Goal: Information Seeking & Learning: Learn about a topic

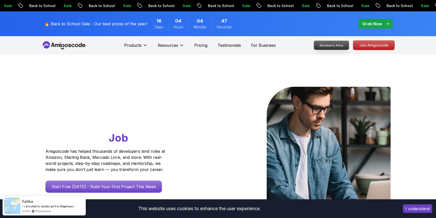
click at [331, 41] on link "Members Area" at bounding box center [331, 45] width 35 height 9
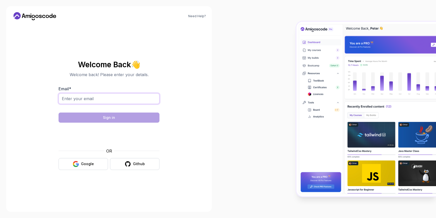
click at [104, 103] on input "Email *" at bounding box center [109, 98] width 101 height 11
click at [76, 158] on button "Google" at bounding box center [84, 164] width 50 height 12
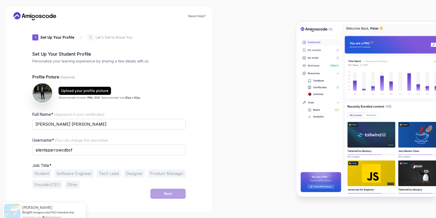
click at [67, 169] on div "Job Title* Student Software Engineer Tech Lead Designer Product Manager Founder…" at bounding box center [109, 176] width 154 height 26
click at [68, 173] on button "Software Engineer" at bounding box center [74, 173] width 40 height 8
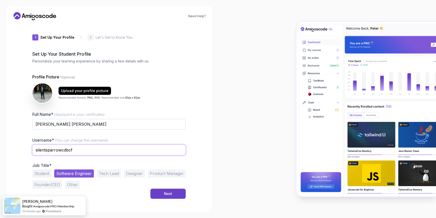
click at [57, 147] on input "silentsparrowcdbcf" at bounding box center [109, 149] width 154 height 11
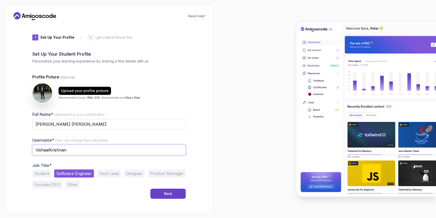
type input "VishaalKrishnan"
click at [182, 163] on p "Job Title*" at bounding box center [109, 165] width 154 height 5
click at [165, 190] on button "Next" at bounding box center [168, 193] width 35 height 10
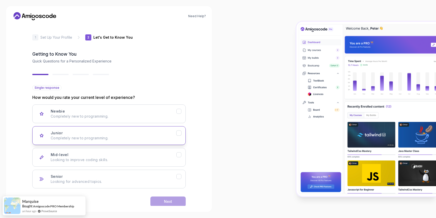
scroll to position [9, 0]
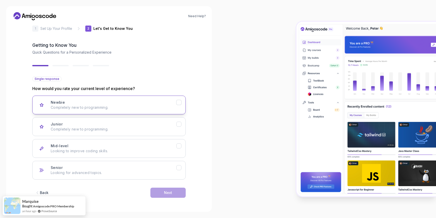
click at [152, 104] on div "Newbie Completely new to programming." at bounding box center [114, 105] width 126 height 10
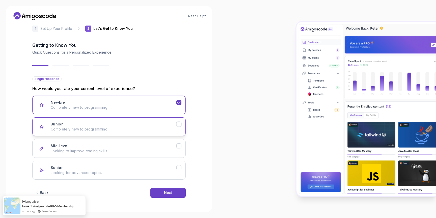
click at [158, 124] on div "Junior Completely new to programming." at bounding box center [114, 126] width 126 height 10
click at [178, 192] on button "Next" at bounding box center [168, 192] width 35 height 10
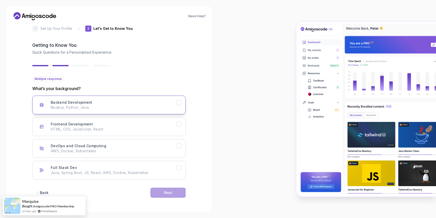
click at [149, 107] on p "Node.js, Python, Java" at bounding box center [114, 107] width 126 height 5
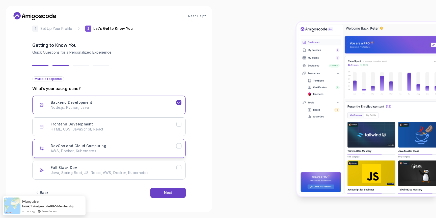
click at [165, 155] on button "DevOps and Cloud Computing AWS, Docker, Kubernetes" at bounding box center [109, 148] width 154 height 19
click at [168, 160] on div "Backend Development Node.js, Python, Java Frontend Development HTML, CSS, JavaS…" at bounding box center [109, 137] width 154 height 84
click at [171, 170] on p "Java, Spring Boot, JS, React, AWS, Docker, Kubernetes" at bounding box center [114, 172] width 126 height 5
click at [171, 190] on div "Next" at bounding box center [168, 192] width 8 height 5
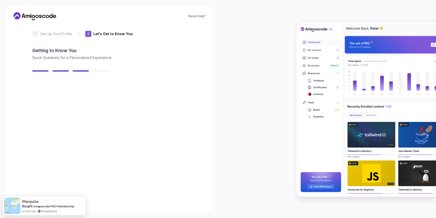
scroll to position [3, 0]
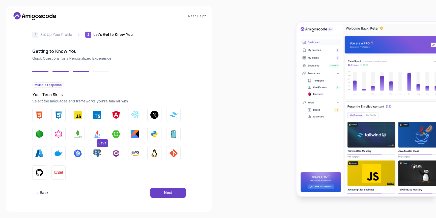
click at [100, 143] on span "Java" at bounding box center [102, 143] width 11 height 8
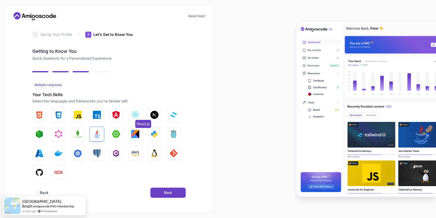
click at [137, 118] on img "button" at bounding box center [135, 115] width 8 height 8
click at [141, 154] on button "AWS" at bounding box center [135, 153] width 14 height 14
click at [150, 154] on button "Linux" at bounding box center [155, 153] width 14 height 14
click at [81, 150] on img "button" at bounding box center [78, 153] width 8 height 8
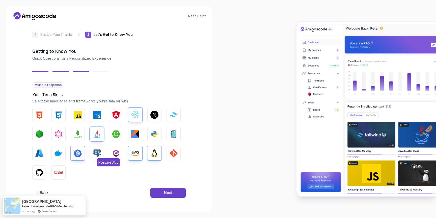
click at [92, 150] on button "PostgreSQL" at bounding box center [97, 153] width 14 height 14
click at [50, 149] on div "HTML CSS JavaScript TypeScript Angular React.js Next.js Tailwind CSS Node.js Gr…" at bounding box center [109, 144] width 154 height 72
click at [54, 152] on button "Docker" at bounding box center [59, 153] width 14 height 14
click at [45, 173] on button "GitHub" at bounding box center [39, 172] width 14 height 14
click at [116, 136] on img "button" at bounding box center [116, 134] width 8 height 8
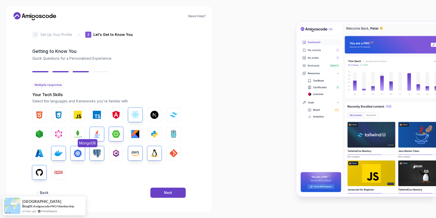
click at [79, 138] on img "button" at bounding box center [78, 134] width 8 height 8
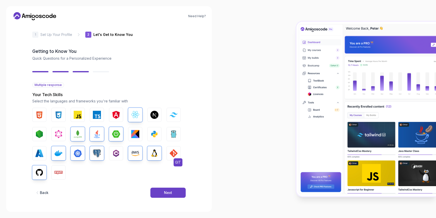
click at [172, 157] on img "button" at bounding box center [174, 153] width 8 height 8
click at [171, 197] on button "Next" at bounding box center [168, 192] width 35 height 10
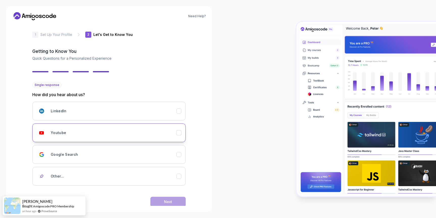
click at [139, 135] on div "Youtube" at bounding box center [114, 133] width 126 height 10
click at [162, 201] on button "Next" at bounding box center [168, 202] width 35 height 10
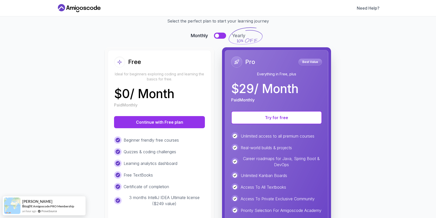
scroll to position [22, 0]
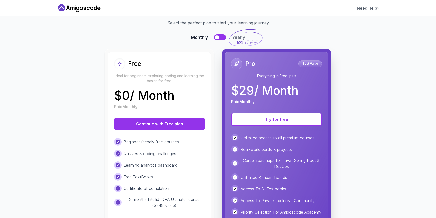
click at [220, 39] on button at bounding box center [220, 37] width 12 height 6
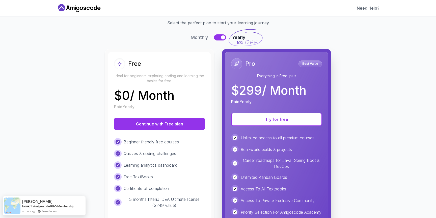
click at [220, 39] on button at bounding box center [220, 37] width 12 height 6
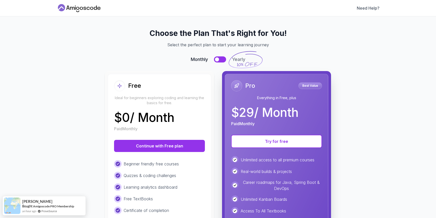
click at [70, 6] on icon at bounding box center [79, 8] width 45 height 8
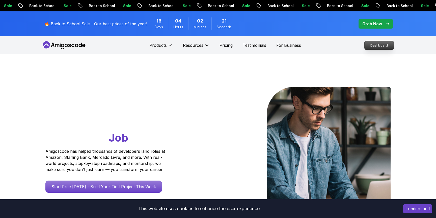
click at [390, 46] on p "Dashboard" at bounding box center [379, 45] width 29 height 9
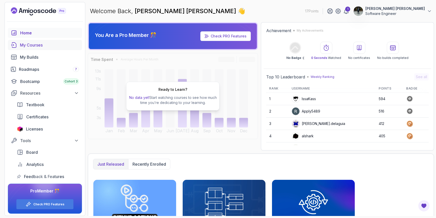
click at [41, 45] on div "My Courses" at bounding box center [49, 45] width 59 height 6
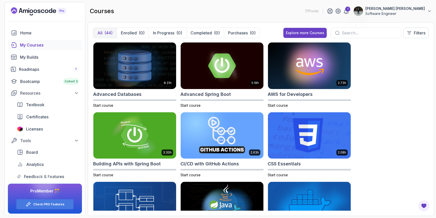
click at [359, 35] on input "text" at bounding box center [370, 33] width 56 height 6
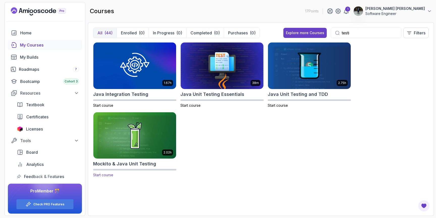
type input "testi"
click at [142, 143] on img at bounding box center [134, 135] width 87 height 49
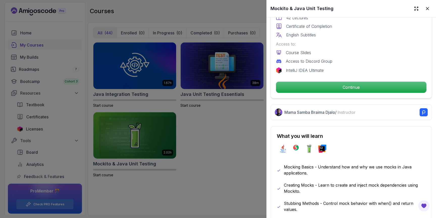
scroll to position [163, 0]
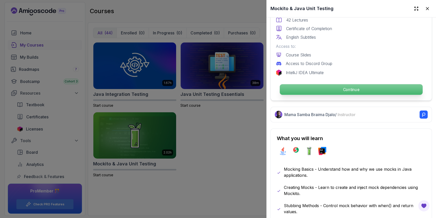
click at [352, 85] on p "Continue" at bounding box center [351, 89] width 143 height 11
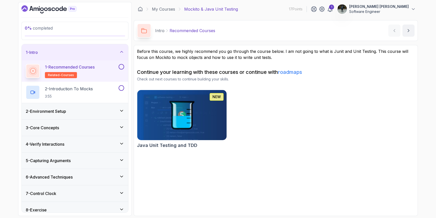
click at [112, 70] on div "1 - Recommended Courses related-courses" at bounding box center [72, 71] width 92 height 14
click at [55, 72] on p "related-courses" at bounding box center [61, 75] width 32 height 6
click at [102, 113] on div "2 - Environment Setup" at bounding box center [75, 111] width 99 height 6
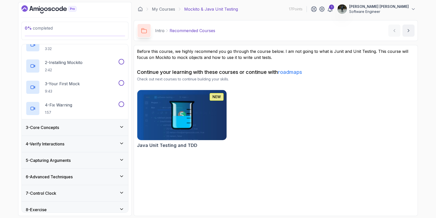
scroll to position [45, 0]
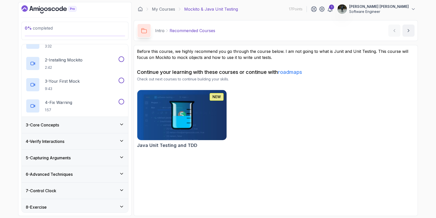
click at [102, 127] on div "3 - Core Concepts" at bounding box center [75, 125] width 99 height 6
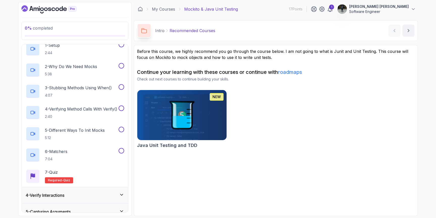
scroll to position [128, 0]
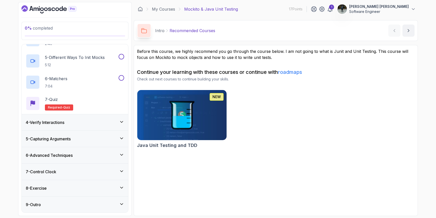
click at [103, 116] on div "4 - Verify Interactions" at bounding box center [75, 122] width 107 height 16
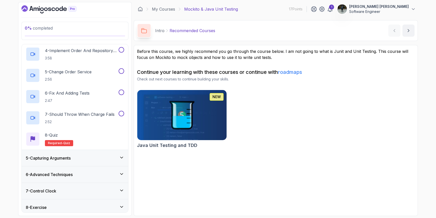
scroll to position [132, 0]
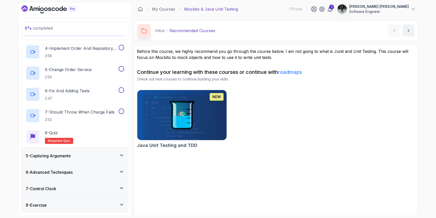
click at [99, 160] on div "5 - Capturing Arguments" at bounding box center [75, 156] width 107 height 16
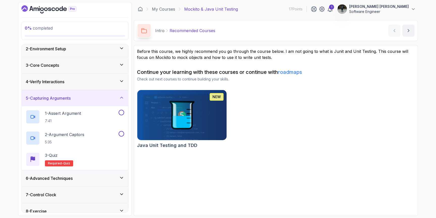
scroll to position [21, 0]
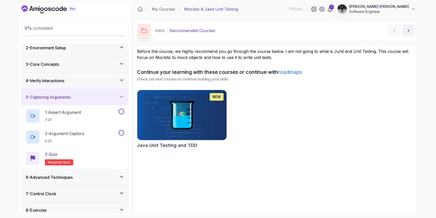
click at [90, 179] on div "6 - Advanced Techniques" at bounding box center [75, 177] width 99 height 6
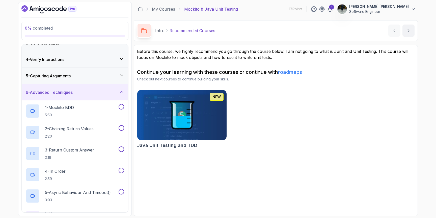
scroll to position [107, 0]
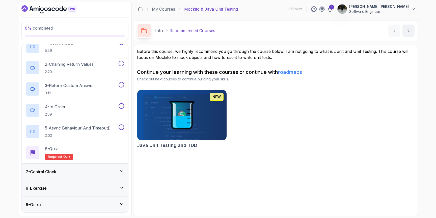
click at [92, 174] on div "7 - Control Clock" at bounding box center [75, 171] width 107 height 16
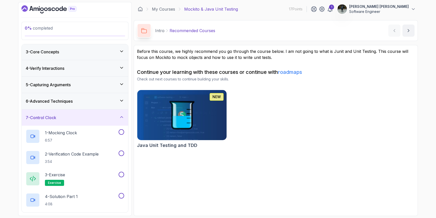
scroll to position [85, 0]
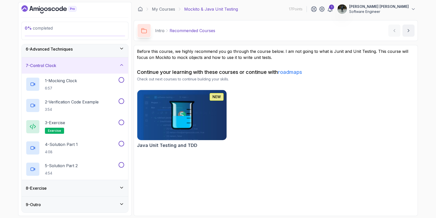
click at [90, 188] on div "8 - Exercise" at bounding box center [75, 188] width 99 height 6
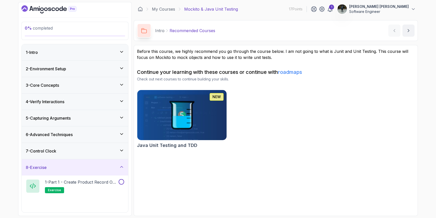
scroll to position [64, 0]
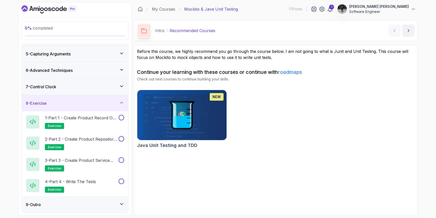
click at [84, 202] on div "9 - Outro" at bounding box center [75, 204] width 99 height 6
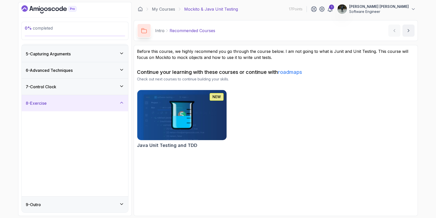
scroll to position [0, 0]
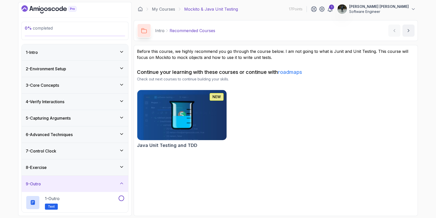
click at [92, 171] on div "8 - Exercise" at bounding box center [75, 167] width 107 height 16
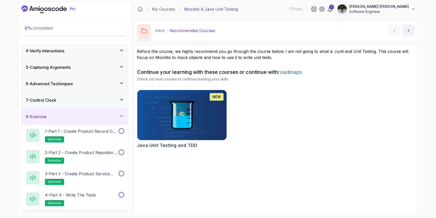
scroll to position [64, 0]
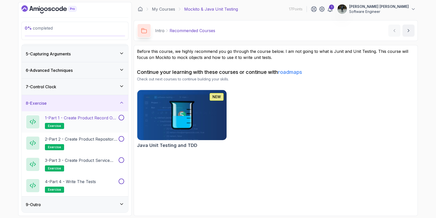
click at [94, 130] on div "1 - Part 1 - Create Product Record or Class exercise" at bounding box center [75, 121] width 107 height 21
click at [85, 119] on p "1 - Part 1 - Create Product Record or Class" at bounding box center [81, 118] width 73 height 6
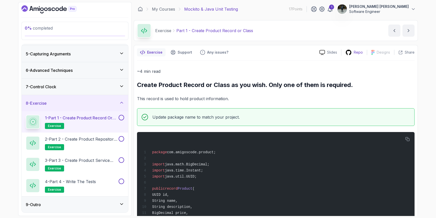
click at [353, 51] on div "Repo" at bounding box center [355, 52] width 26 height 6
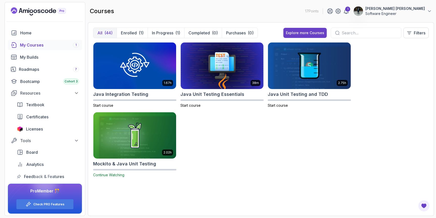
click at [347, 29] on div at bounding box center [366, 33] width 71 height 11
click at [345, 33] on input "text" at bounding box center [370, 33] width 56 height 6
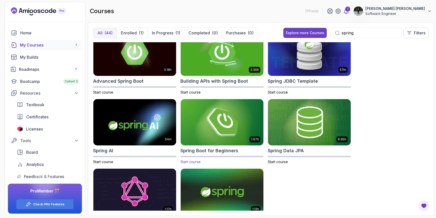
scroll to position [9, 0]
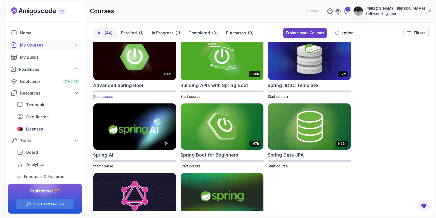
type input "spring"
click at [160, 81] on div "5.18h Advanced Spring Boot Start course" at bounding box center [134, 66] width 83 height 66
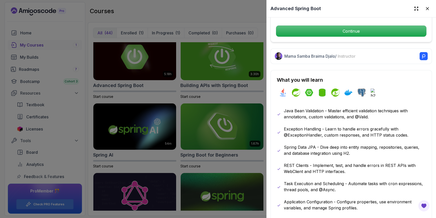
scroll to position [220, 0]
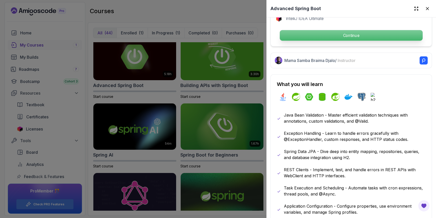
click at [349, 37] on p "Continue" at bounding box center [351, 35] width 143 height 11
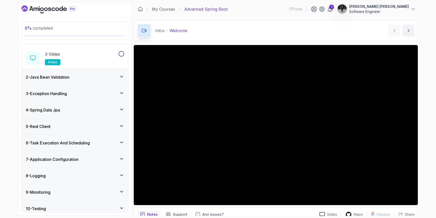
scroll to position [56, 0]
click at [83, 76] on div "2 - Java Bean Validation" at bounding box center [75, 77] width 99 height 6
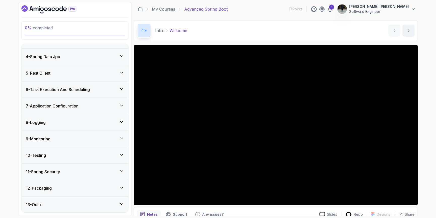
scroll to position [236, 0]
click at [87, 58] on div "4 - Spring Data Jpa" at bounding box center [75, 56] width 99 height 6
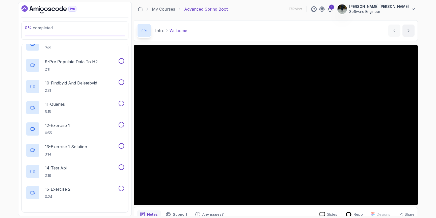
scroll to position [469, 0]
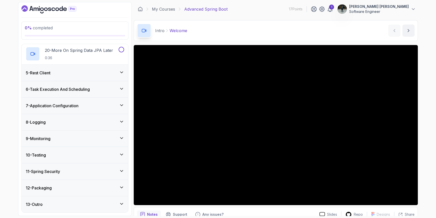
click at [86, 73] on div "5 - Rest Client" at bounding box center [75, 73] width 99 height 6
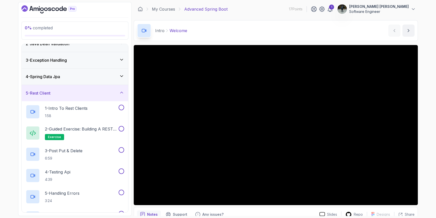
scroll to position [9, 0]
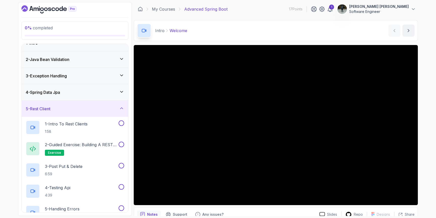
click at [72, 112] on div "5 - Rest Client" at bounding box center [75, 109] width 107 height 16
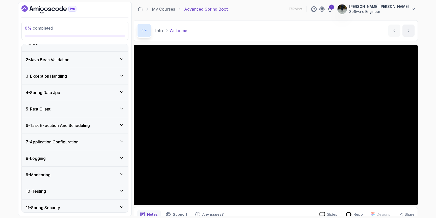
click at [79, 72] on div "3 - Exception Handling" at bounding box center [75, 76] width 107 height 16
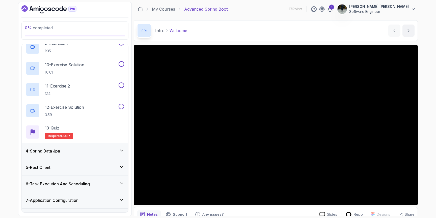
scroll to position [227, 0]
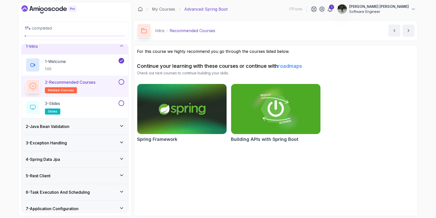
scroll to position [2, 0]
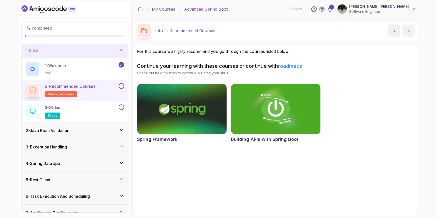
click at [78, 141] on div "3 - Exception Handling" at bounding box center [75, 147] width 107 height 16
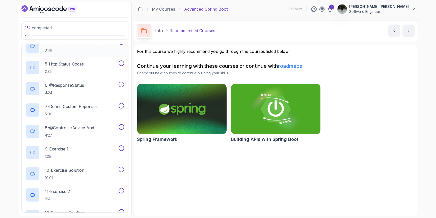
scroll to position [120, 0]
click at [89, 129] on p "8 - @ControllerAdvice And @ExceptionHandler" at bounding box center [81, 129] width 73 height 6
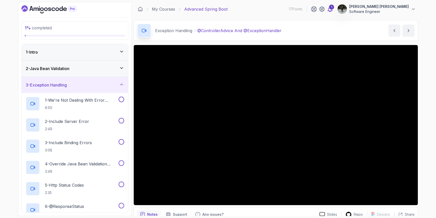
click at [333, 11] on icon at bounding box center [330, 9] width 4 height 5
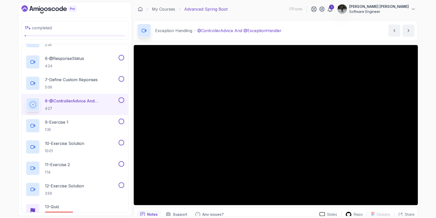
scroll to position [321, 0]
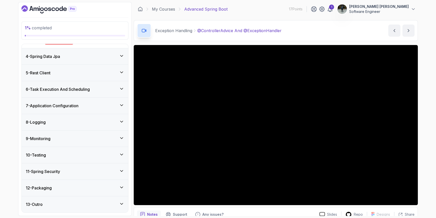
click at [92, 85] on div "6 - Task Execution And Scheduling" at bounding box center [75, 89] width 107 height 16
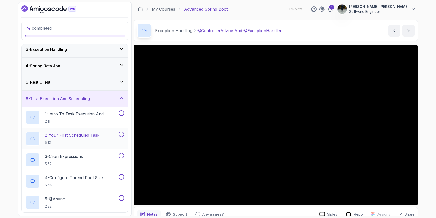
scroll to position [32, 0]
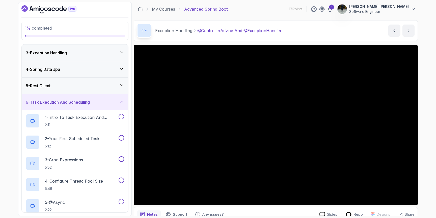
click at [103, 105] on div "6 - Task Execution And Scheduling" at bounding box center [75, 102] width 107 height 16
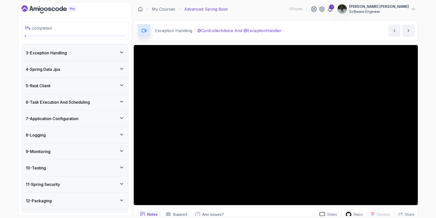
scroll to position [0, 0]
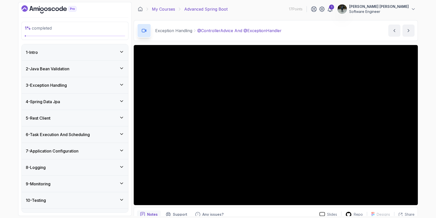
click at [169, 10] on link "My Courses" at bounding box center [163, 9] width 23 height 6
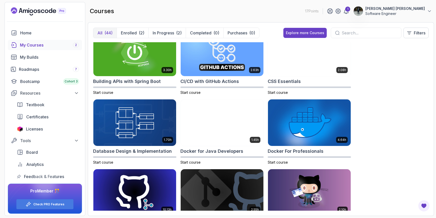
scroll to position [83, 0]
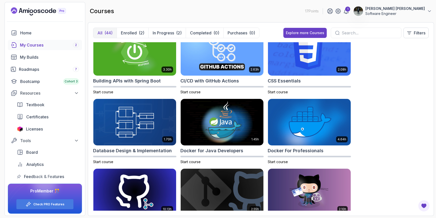
click at [354, 32] on input "text" at bounding box center [370, 33] width 56 height 6
type input "b"
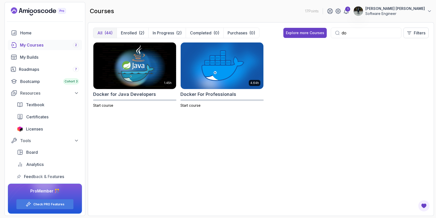
type input "d"
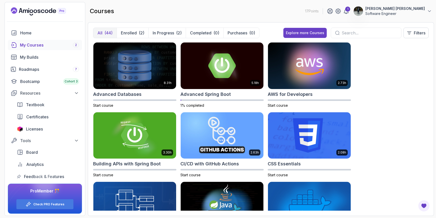
click at [407, 23] on div "All (44) Enrolled (2) In Progress (2) Completed (0) Purchases (0) Explore more …" at bounding box center [261, 118] width 347 height 193
click at [407, 22] on div "All (44) Enrolled (2) In Progress (2) Completed (0) Purchases (0) Explore more …" at bounding box center [261, 118] width 347 height 193
click at [412, 15] on p "Software Engineer" at bounding box center [396, 13] width 60 height 5
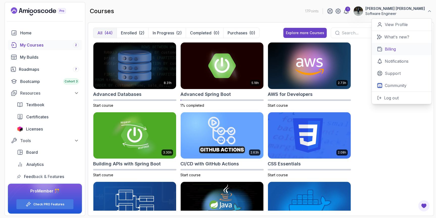
click at [407, 44] on link "Billing" at bounding box center [402, 49] width 60 height 12
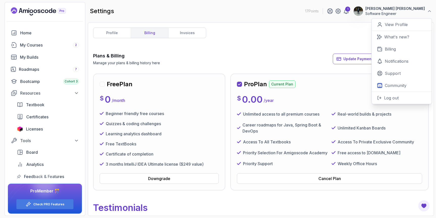
click at [299, 39] on div "profile billing invoices Plans & Billing Manage your plans & billing history he…" at bounding box center [261, 119] width 336 height 183
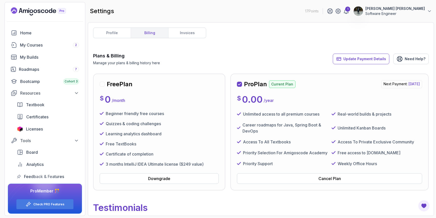
click at [357, 129] on p "Unlimited Kanban Boards" at bounding box center [362, 128] width 48 height 6
click at [179, 36] on link "invoices" at bounding box center [187, 33] width 38 height 10
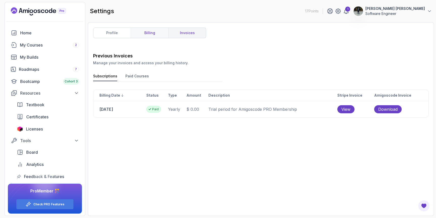
click at [160, 35] on link "billing" at bounding box center [150, 33] width 38 height 10
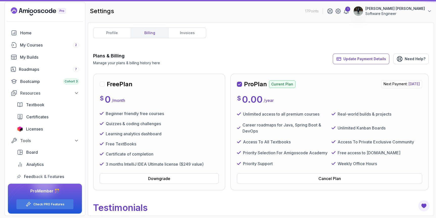
click at [124, 32] on link "profile" at bounding box center [111, 33] width 37 height 10
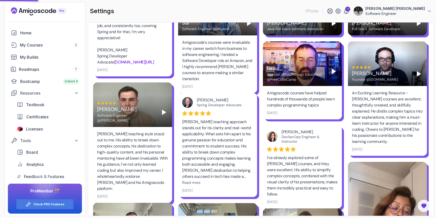
scroll to position [246, 0]
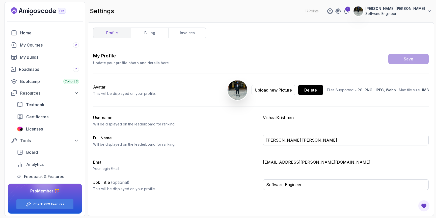
click at [115, 29] on link "profile" at bounding box center [111, 33] width 37 height 10
click at [43, 127] on div "Licenses" at bounding box center [52, 129] width 53 height 6
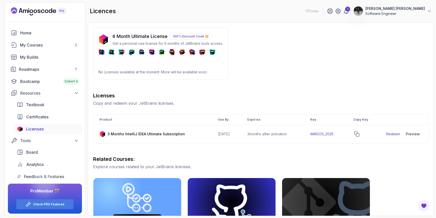
click at [197, 36] on p "100% Discount Code 💥" at bounding box center [191, 36] width 42 height 7
click at [390, 134] on link "Redeem" at bounding box center [393, 133] width 14 height 5
click at [40, 68] on div "Roadmaps 7" at bounding box center [49, 69] width 60 height 6
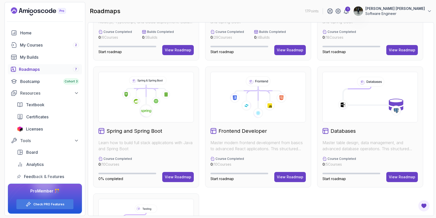
scroll to position [88, 0]
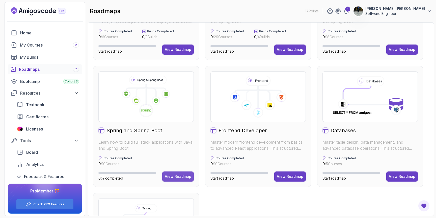
click at [185, 176] on div "View Roadmap" at bounding box center [178, 176] width 27 height 5
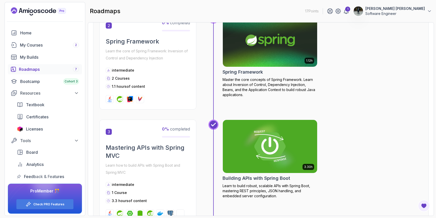
scroll to position [234, 0]
click at [45, 50] on link "My Courses 2" at bounding box center [45, 45] width 74 height 10
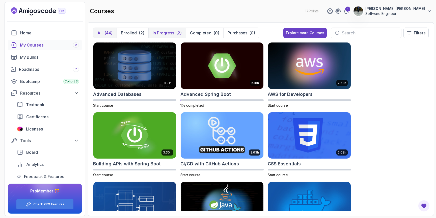
click at [162, 29] on button "In Progress (2)" at bounding box center [167, 33] width 37 height 10
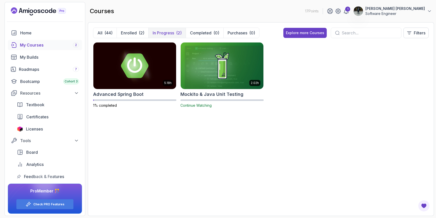
click at [241, 86] on img at bounding box center [222, 65] width 87 height 49
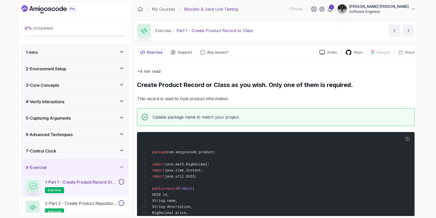
click at [88, 50] on div "1 - Intro" at bounding box center [75, 52] width 99 height 6
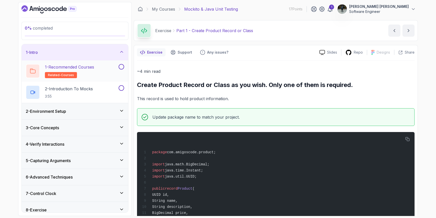
click at [65, 77] on span "related-courses" at bounding box center [61, 75] width 26 height 4
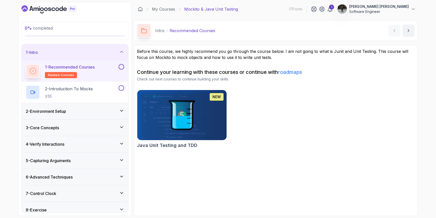
click at [189, 129] on img at bounding box center [182, 115] width 94 height 53
click at [169, 11] on link "My Courses" at bounding box center [163, 9] width 23 height 6
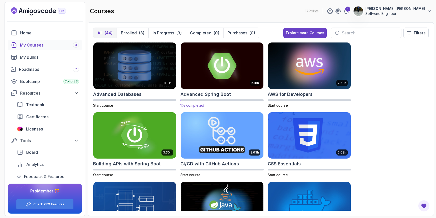
click at [218, 81] on img at bounding box center [222, 65] width 87 height 49
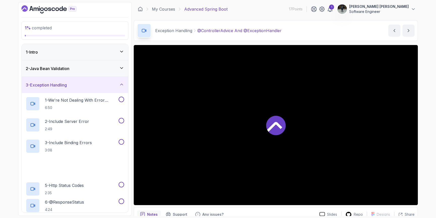
scroll to position [24, 0]
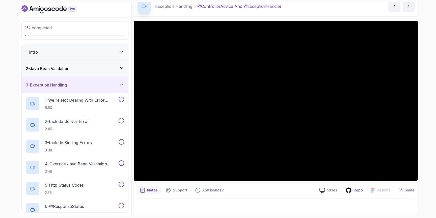
click at [353, 191] on div "Repo" at bounding box center [355, 190] width 26 height 6
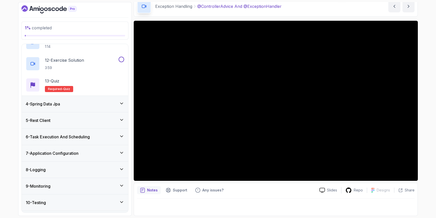
scroll to position [259, 0]
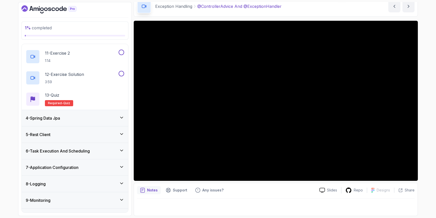
click at [105, 121] on div "4 - Spring Data Jpa" at bounding box center [75, 118] width 99 height 6
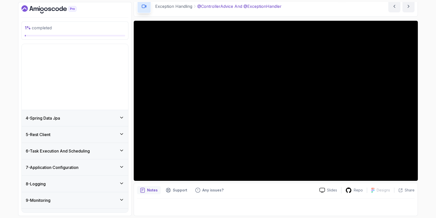
scroll to position [45, 0]
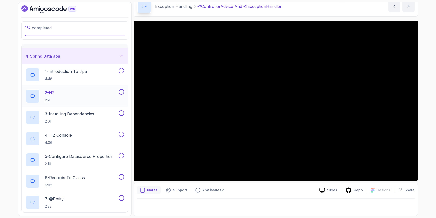
click at [88, 98] on div "2 - H2 1:51" at bounding box center [72, 96] width 92 height 14
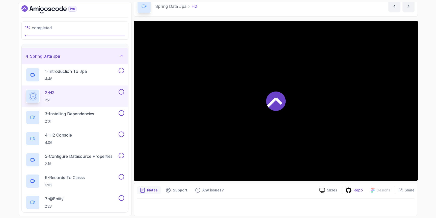
click at [348, 189] on icon at bounding box center [349, 190] width 6 height 6
click at [65, 118] on h2 "3 - Installing Dependencies 2:01" at bounding box center [69, 117] width 49 height 13
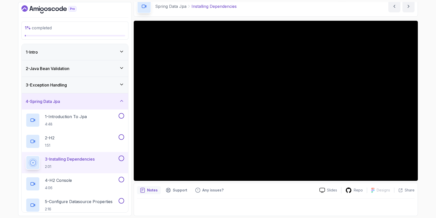
click at [78, 86] on div "3 - Exception Handling" at bounding box center [75, 85] width 99 height 6
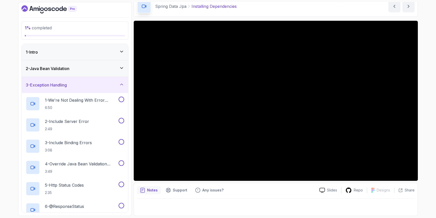
click at [86, 75] on div "2 - Java Bean Validation" at bounding box center [75, 68] width 107 height 16
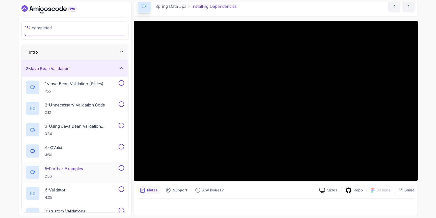
scroll to position [18, 0]
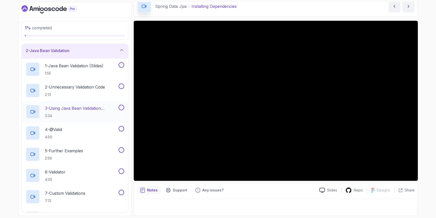
click at [94, 118] on div "3 - Using Java Bean Validation Annotations 3:34" at bounding box center [72, 112] width 92 height 14
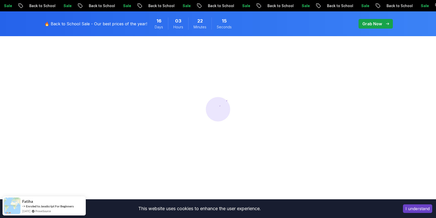
scroll to position [55, 0]
click at [419, 210] on button "I understand" at bounding box center [417, 208] width 29 height 9
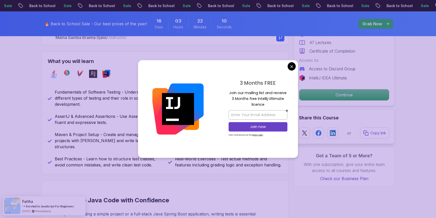
scroll to position [211, 0]
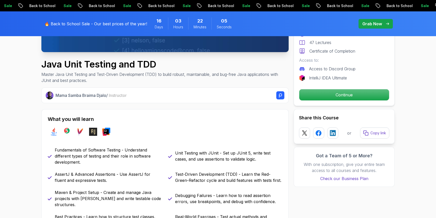
scroll to position [145, 0]
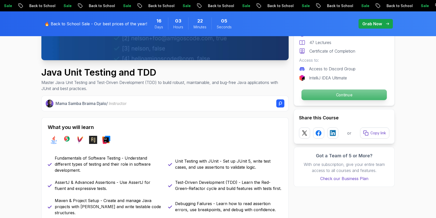
click at [344, 96] on p "Continue" at bounding box center [344, 94] width 85 height 11
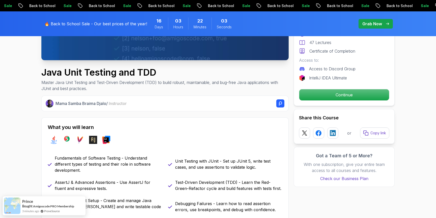
scroll to position [0, 0]
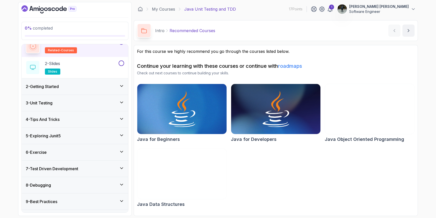
scroll to position [26, 0]
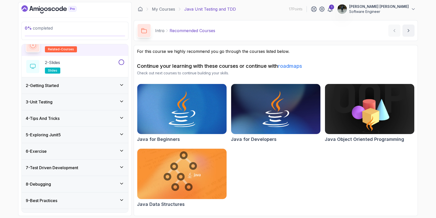
click at [99, 105] on div "3 - Unit Testing" at bounding box center [75, 102] width 107 height 16
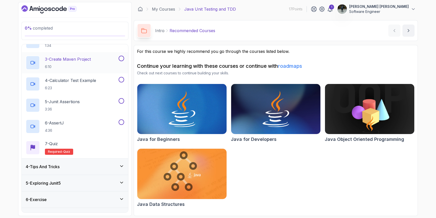
scroll to position [84, 0]
click at [72, 175] on div "5 - Exploring Junit5" at bounding box center [75, 182] width 107 height 16
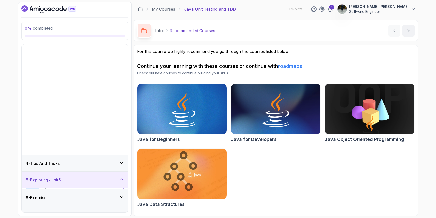
scroll to position [0, 0]
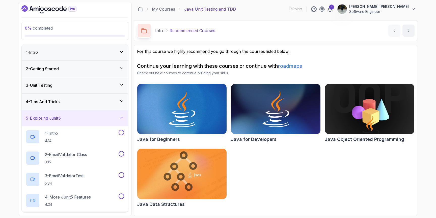
click at [100, 103] on div "4 - Tips And Tricks" at bounding box center [75, 102] width 99 height 6
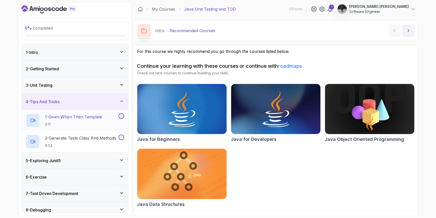
click at [88, 116] on p "1 - Given When Then Template" at bounding box center [73, 117] width 57 height 6
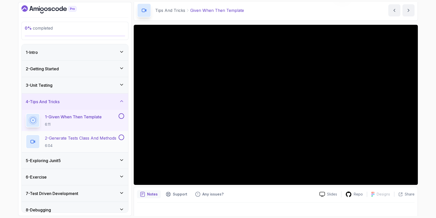
scroll to position [38, 0]
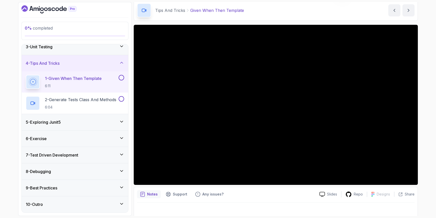
click at [66, 119] on div "5 - Exploring Junit5" at bounding box center [75, 122] width 99 height 6
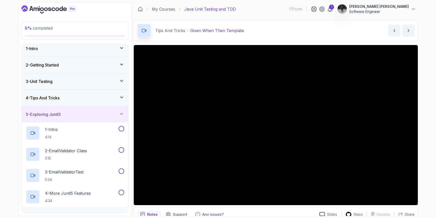
scroll to position [0, 0]
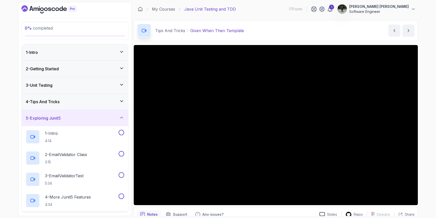
click at [94, 101] on div "4 - Tips And Tricks" at bounding box center [75, 102] width 99 height 6
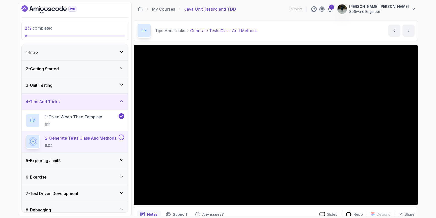
click at [61, 161] on h3 "5 - Exploring Junit5" at bounding box center [43, 160] width 35 height 6
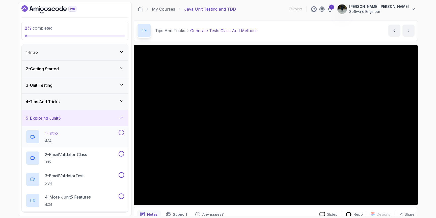
click at [74, 133] on div "1 - Intro 4:14" at bounding box center [72, 137] width 92 height 14
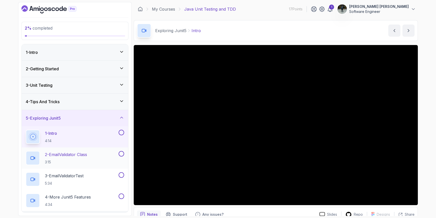
click at [84, 158] on h2 "2 - EmailValidator Class 3:15" at bounding box center [66, 157] width 42 height 13
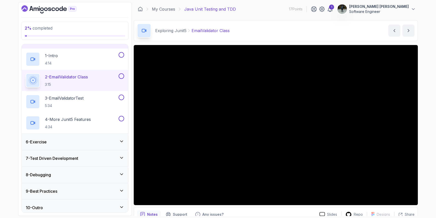
scroll to position [78, 0]
click at [89, 143] on div "6 - Exercise" at bounding box center [75, 141] width 99 height 6
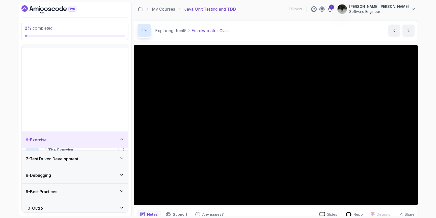
scroll to position [0, 0]
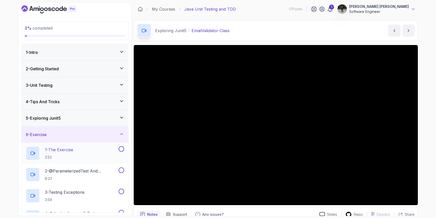
click at [89, 151] on div "1 - The Exercise 2:53" at bounding box center [72, 153] width 92 height 14
click at [95, 118] on div "5 - Exploring Junit5" at bounding box center [75, 118] width 99 height 6
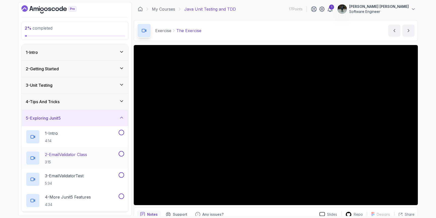
click at [81, 158] on h2 "2 - EmailValidator Class 3:15" at bounding box center [66, 157] width 42 height 13
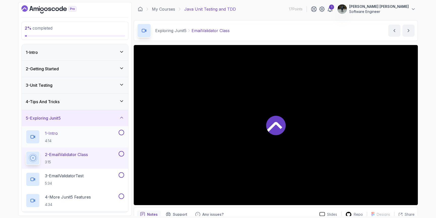
click at [94, 139] on div "1 - Intro 4:14" at bounding box center [72, 137] width 92 height 14
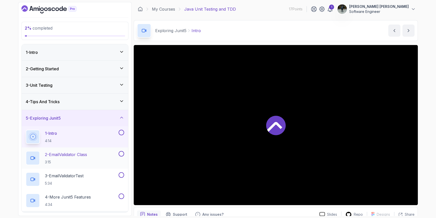
click at [94, 148] on div "2 - EmailValidator Class 3:15" at bounding box center [75, 157] width 107 height 21
click at [95, 157] on div "2 - EmailValidator Class 3:15" at bounding box center [72, 158] width 92 height 14
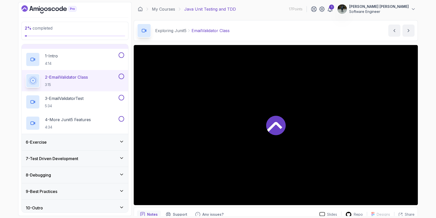
scroll to position [81, 0]
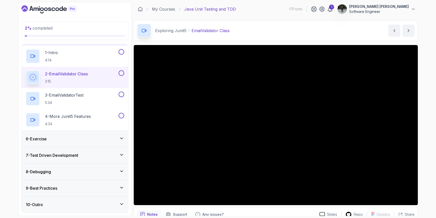
click at [95, 157] on div "7 - Test Driven Development" at bounding box center [75, 155] width 99 height 6
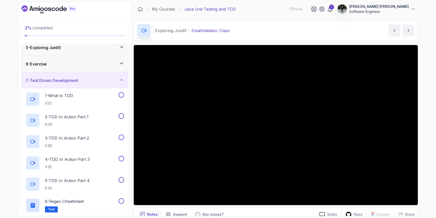
scroll to position [0, 0]
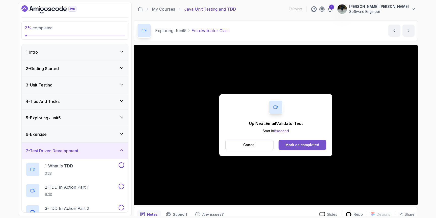
click at [296, 147] on button "Mark as completed" at bounding box center [303, 145] width 48 height 10
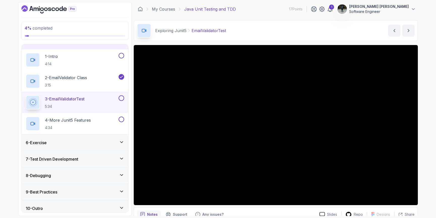
scroll to position [81, 0]
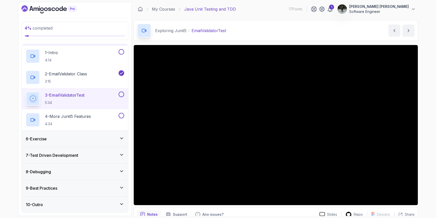
click at [52, 188] on h3 "9 - Best Practices" at bounding box center [42, 188] width 32 height 6
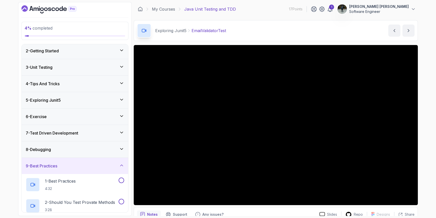
scroll to position [0, 0]
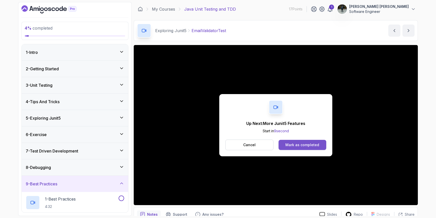
click at [316, 144] on div "Mark as completed" at bounding box center [303, 144] width 34 height 5
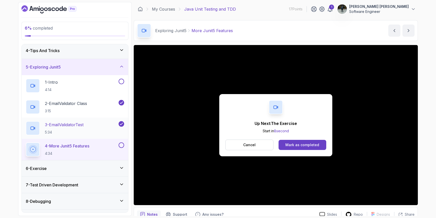
scroll to position [81, 0]
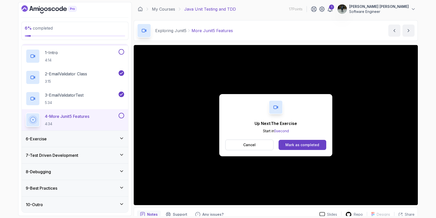
click at [88, 141] on div "6 - Exercise" at bounding box center [75, 139] width 99 height 6
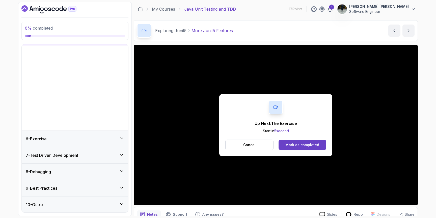
scroll to position [0, 0]
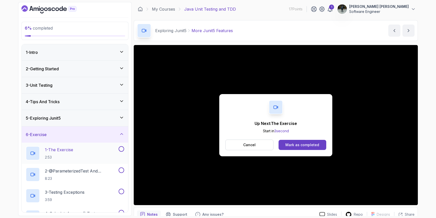
click at [90, 149] on div "1 - The Exercise 2:53" at bounding box center [72, 153] width 92 height 14
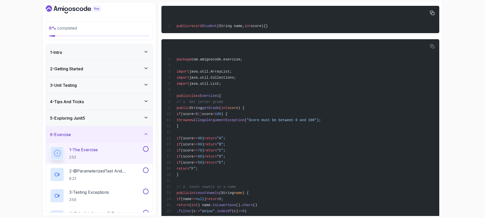
scroll to position [282, 0]
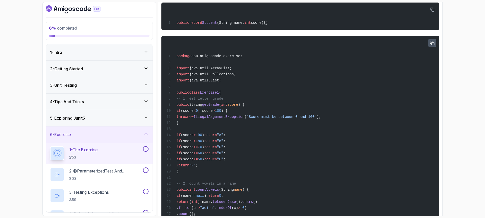
click at [430, 44] on icon "button" at bounding box center [432, 43] width 5 height 5
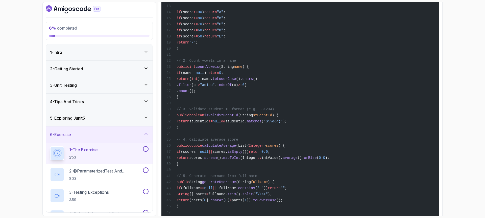
scroll to position [332, 0]
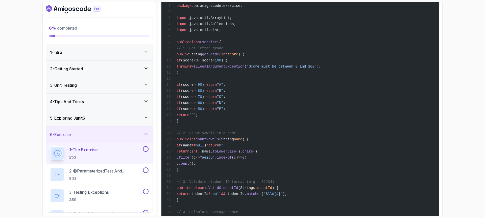
click at [215, 42] on span "Exercise1" at bounding box center [209, 42] width 19 height 4
copy span "Exercise1"
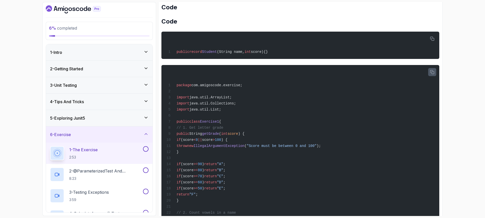
scroll to position [243, 0]
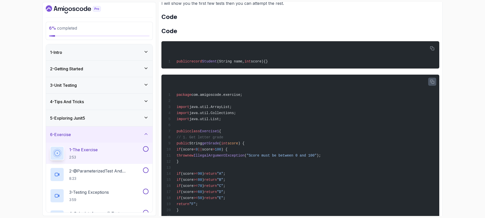
click at [433, 80] on icon "button" at bounding box center [432, 82] width 4 height 4
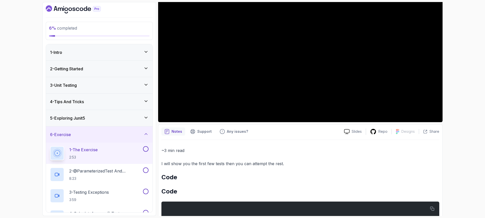
scroll to position [201, 0]
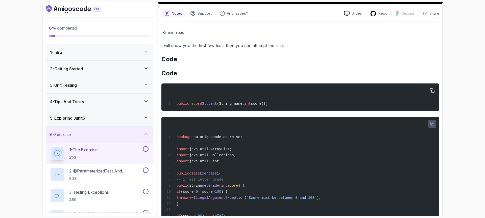
click at [264, 102] on span "score){}" at bounding box center [259, 104] width 17 height 4
click at [432, 90] on icon "button" at bounding box center [432, 90] width 5 height 5
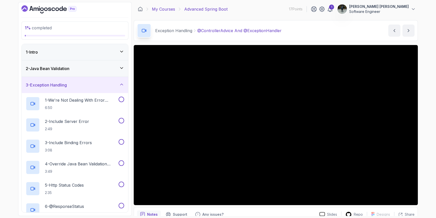
click at [169, 6] on link "My Courses" at bounding box center [163, 9] width 23 height 6
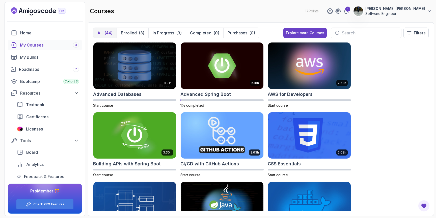
click at [40, 47] on div "My Courses 3" at bounding box center [49, 45] width 59 height 6
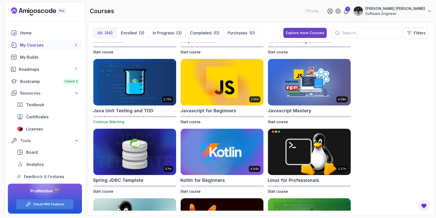
scroll to position [543, 0]
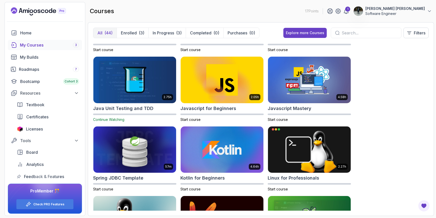
click at [348, 32] on input "text" at bounding box center [370, 33] width 56 height 6
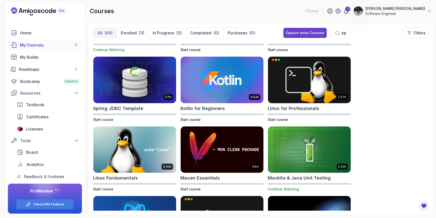
scroll to position [43, 0]
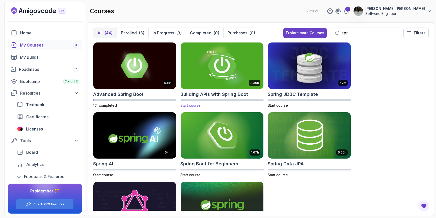
type input "spr"
click at [237, 82] on img at bounding box center [222, 65] width 87 height 49
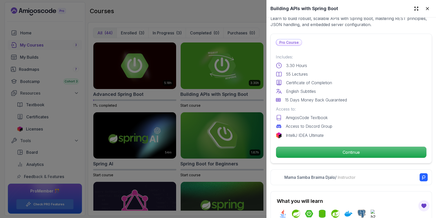
scroll to position [108, 0]
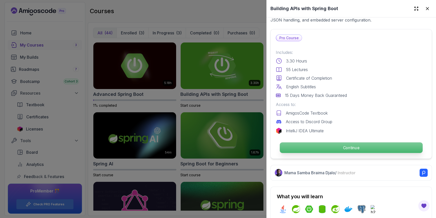
click at [333, 149] on p "Continue" at bounding box center [351, 147] width 143 height 11
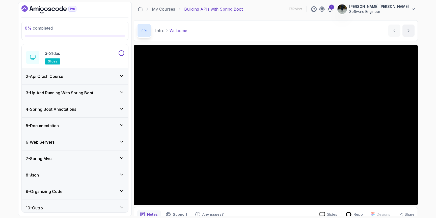
scroll to position [59, 0]
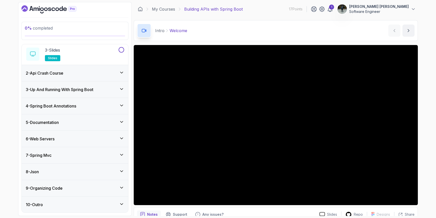
click at [93, 186] on div "9 - Organizing Code" at bounding box center [75, 188] width 99 height 6
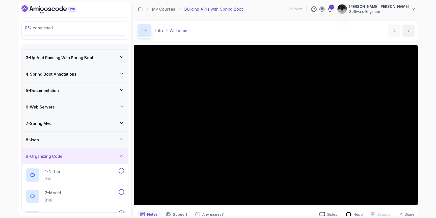
scroll to position [43, 0]
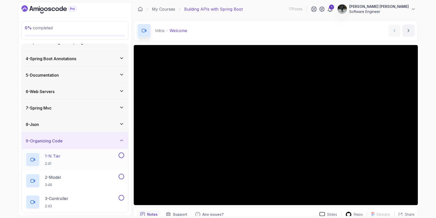
click at [92, 165] on div "1 - N Tier 2:41" at bounding box center [72, 159] width 92 height 14
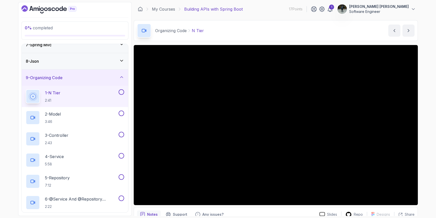
scroll to position [102, 0]
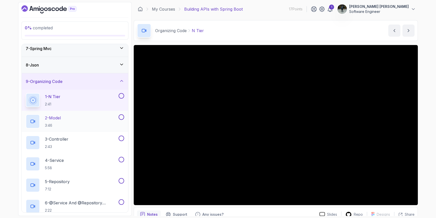
click at [86, 125] on div "2 - Model 3:46" at bounding box center [72, 121] width 92 height 14
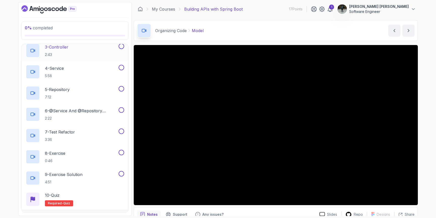
scroll to position [195, 0]
click at [91, 137] on div "7 - Test Refactor 3:36" at bounding box center [72, 134] width 92 height 14
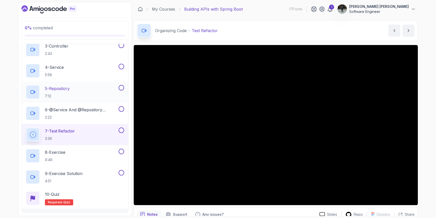
click at [94, 96] on div "5 - Repository 7:12" at bounding box center [72, 92] width 92 height 14
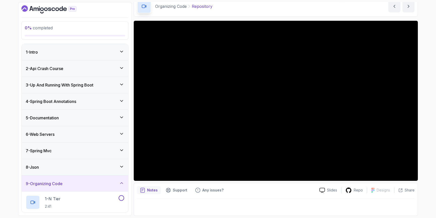
scroll to position [8, 0]
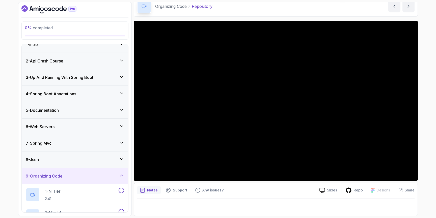
click at [101, 116] on div "5 - Documentation" at bounding box center [75, 110] width 107 height 16
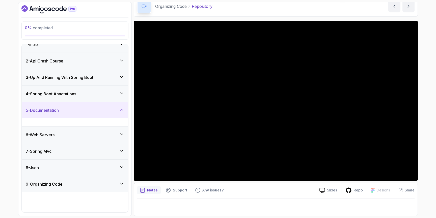
scroll to position [0, 0]
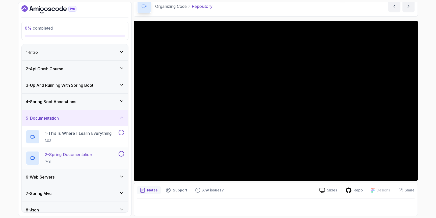
click at [87, 158] on h2 "2 - Spring Documentation 7:31" at bounding box center [68, 157] width 47 height 13
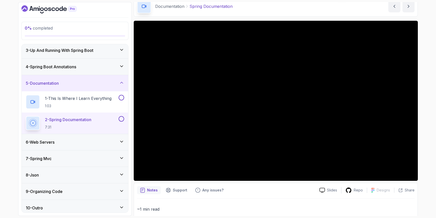
scroll to position [38, 0]
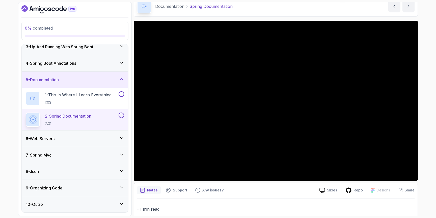
click at [92, 141] on div "6 - Web Servers" at bounding box center [75, 138] width 99 height 6
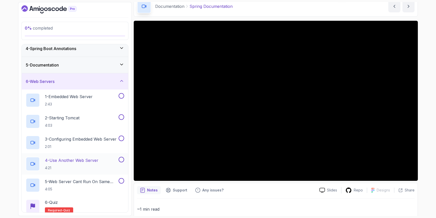
scroll to position [54, 0]
click at [92, 186] on p "4:05" at bounding box center [81, 188] width 73 height 5
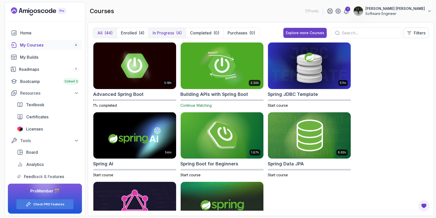
click at [176, 34] on button "In Progress (4)" at bounding box center [167, 33] width 37 height 10
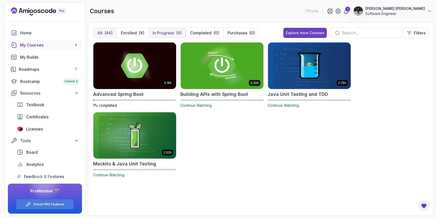
click at [115, 29] on button "All (44)" at bounding box center [104, 33] width 23 height 10
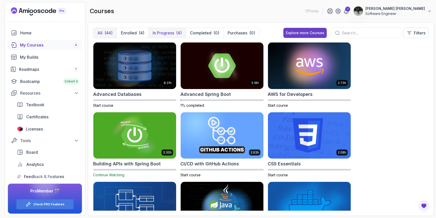
click at [173, 34] on p "In Progress" at bounding box center [163, 33] width 21 height 6
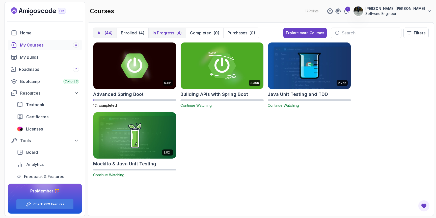
click at [105, 29] on button "All (44)" at bounding box center [104, 33] width 23 height 10
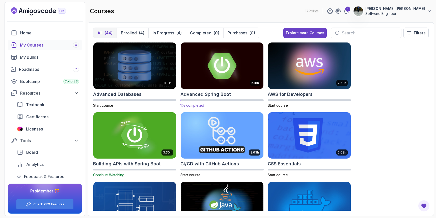
click at [233, 75] on img at bounding box center [222, 65] width 87 height 49
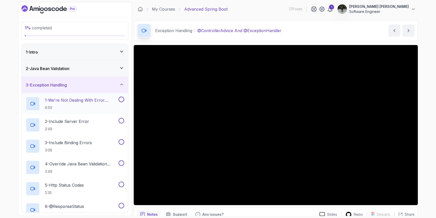
click at [97, 102] on p "1 - We're Not Dealing With Error Properply" at bounding box center [81, 100] width 73 height 6
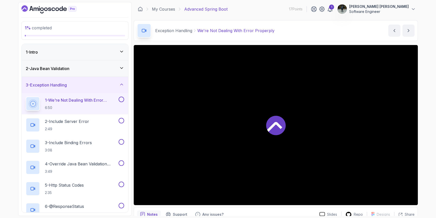
click at [104, 72] on div "2 - Java Bean Validation" at bounding box center [75, 68] width 107 height 16
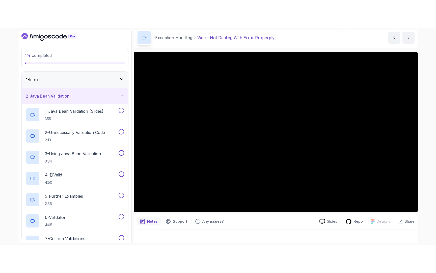
scroll to position [24, 0]
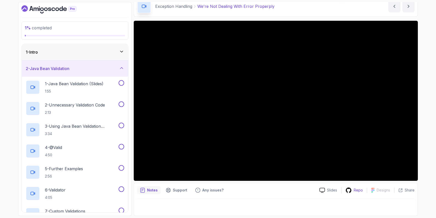
click at [359, 189] on p "Repo" at bounding box center [358, 189] width 9 height 5
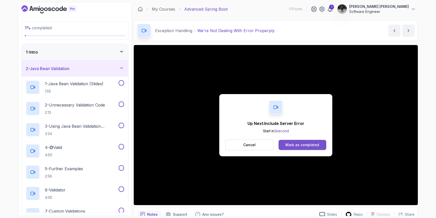
drag, startPoint x: 318, startPoint y: 143, endPoint x: 303, endPoint y: 148, distance: 15.7
click at [303, 148] on button "Mark as completed" at bounding box center [303, 145] width 48 height 10
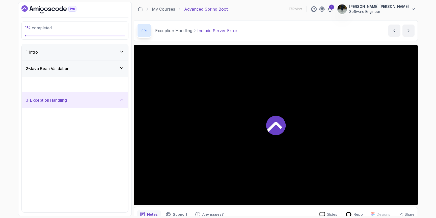
click at [306, 147] on div at bounding box center [276, 125] width 284 height 160
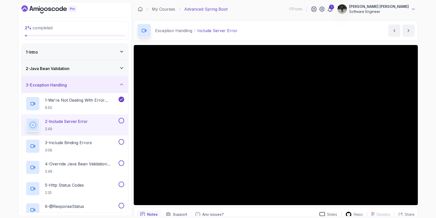
scroll to position [24, 0]
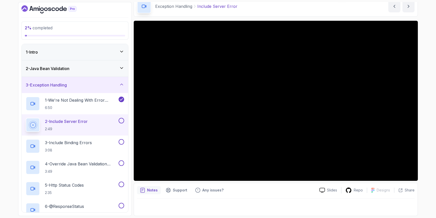
click at [75, 71] on div "2 - Java Bean Validation" at bounding box center [75, 68] width 107 height 16
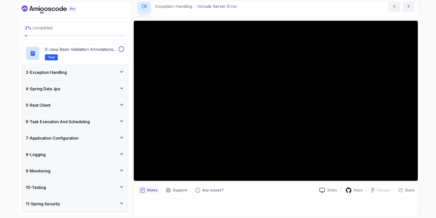
scroll to position [236, 0]
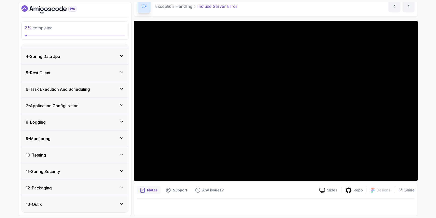
click at [87, 101] on div "7 - Application Configuration" at bounding box center [75, 106] width 107 height 16
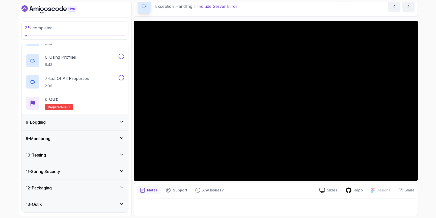
click at [79, 124] on div "8 - Logging" at bounding box center [75, 122] width 99 height 6
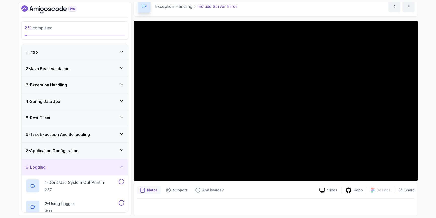
scroll to position [0, 0]
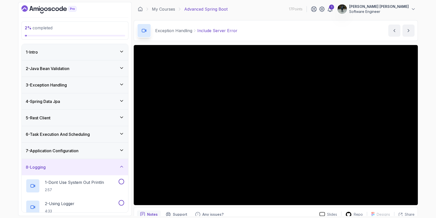
click at [159, 12] on div "My Courses Advanced Spring Boot 17 Points 1 [PERSON_NAME] [PERSON_NAME] Softwar…" at bounding box center [276, 9] width 284 height 14
click at [163, 9] on link "My Courses" at bounding box center [163, 9] width 23 height 6
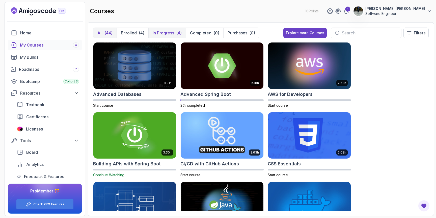
click at [181, 34] on div "(4)" at bounding box center [179, 33] width 6 height 6
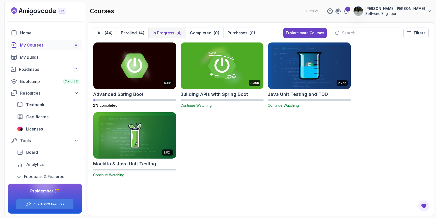
click at [315, 73] on img at bounding box center [309, 65] width 87 height 49
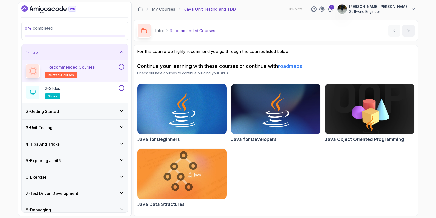
click at [88, 110] on div "2 - Getting Started" at bounding box center [75, 111] width 99 height 6
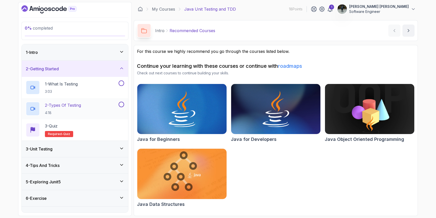
click at [100, 107] on div "2 - Types Of Testing 4:18" at bounding box center [72, 109] width 92 height 14
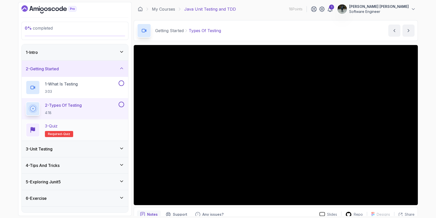
click at [82, 130] on div "3 - Quiz Required- quiz" at bounding box center [75, 130] width 99 height 14
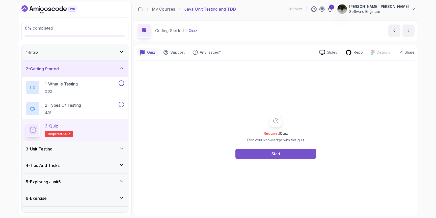
click at [264, 154] on button "Start" at bounding box center [276, 154] width 81 height 10
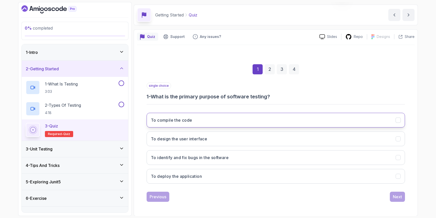
scroll to position [16, 0]
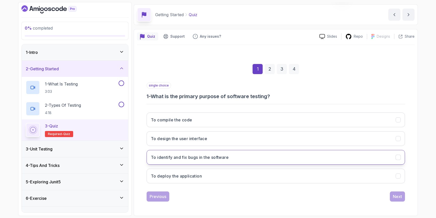
click at [198, 157] on h3 "To identify and fix bugs in the software" at bounding box center [190, 157] width 78 height 6
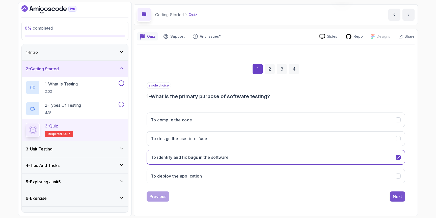
click at [391, 197] on button "Next" at bounding box center [397, 196] width 15 height 10
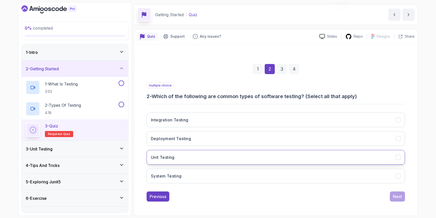
click at [163, 160] on button "Unit Testing" at bounding box center [276, 157] width 259 height 15
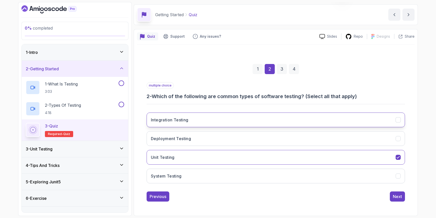
click at [205, 123] on button "Integration Testing" at bounding box center [276, 119] width 259 height 15
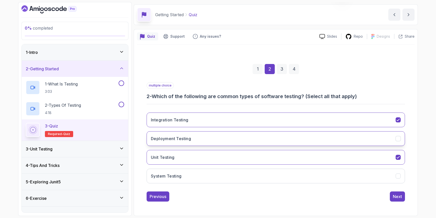
click at [200, 138] on button "Deployment Testing" at bounding box center [276, 138] width 259 height 15
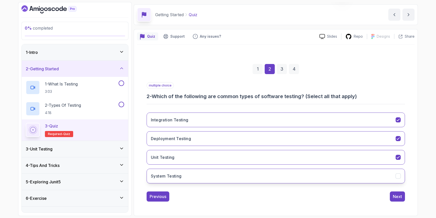
click at [195, 174] on button "System Testing" at bounding box center [276, 175] width 259 height 15
click at [397, 198] on div "Next" at bounding box center [397, 196] width 9 height 6
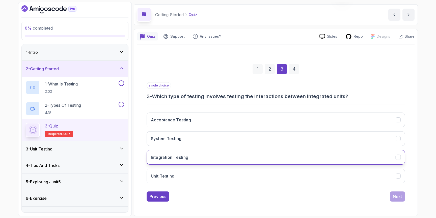
click at [192, 154] on button "Integration Testing" at bounding box center [276, 157] width 259 height 15
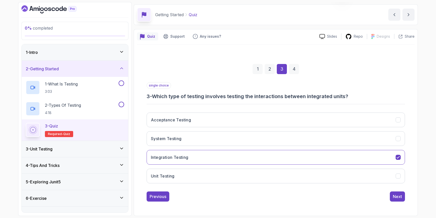
click at [387, 196] on div "Previous Next" at bounding box center [276, 196] width 259 height 10
click at [393, 196] on button "Next" at bounding box center [397, 196] width 15 height 10
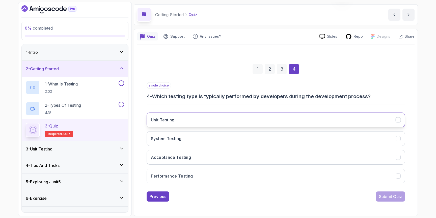
click at [210, 114] on button "Unit Testing" at bounding box center [276, 119] width 259 height 15
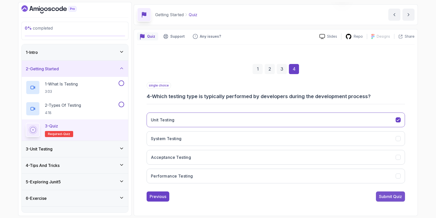
click at [386, 197] on div "Submit Quiz" at bounding box center [390, 196] width 23 height 6
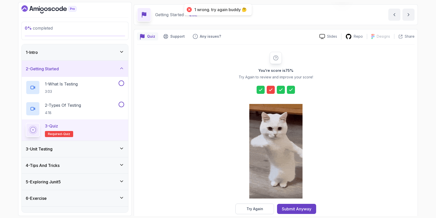
scroll to position [18, 0]
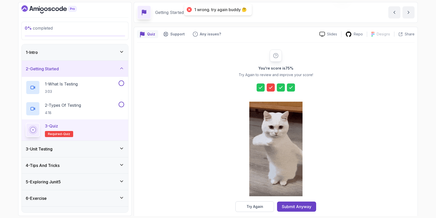
click at [270, 87] on icon at bounding box center [271, 87] width 5 height 5
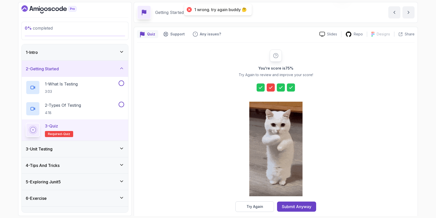
click at [270, 87] on icon at bounding box center [271, 87] width 5 height 5
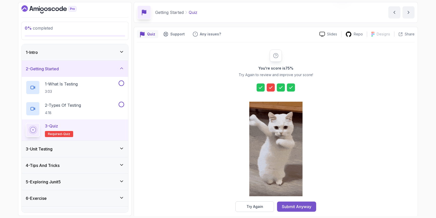
click at [293, 208] on div "Submit Anyway" at bounding box center [297, 206] width 30 height 6
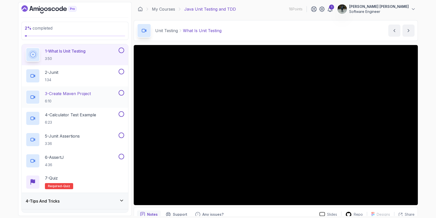
scroll to position [60, 0]
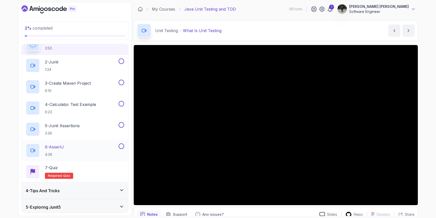
click at [77, 160] on div "6 - AssertJ 4:36" at bounding box center [75, 150] width 107 height 21
click at [82, 150] on div "6 - AssertJ 4:36" at bounding box center [72, 150] width 92 height 14
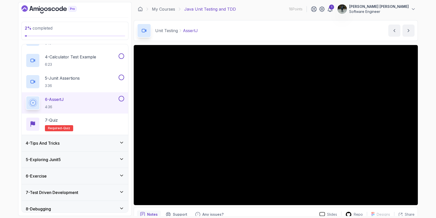
scroll to position [108, 0]
click at [80, 141] on div "4 - Tips And Tricks" at bounding box center [75, 142] width 99 height 6
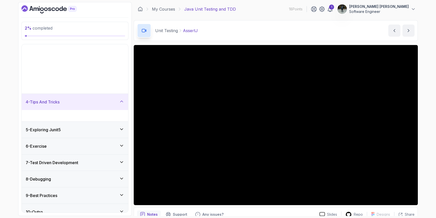
scroll to position [0, 0]
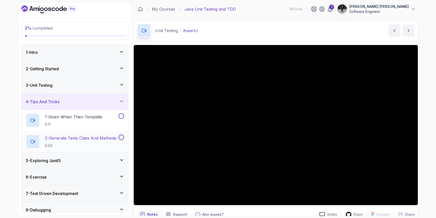
click at [88, 144] on p "6:04" at bounding box center [80, 145] width 71 height 5
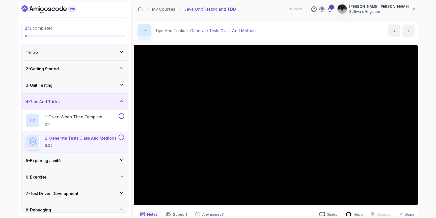
click at [112, 157] on div "5 - Exploring Junit5" at bounding box center [75, 160] width 99 height 6
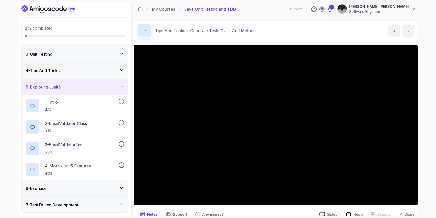
scroll to position [35, 0]
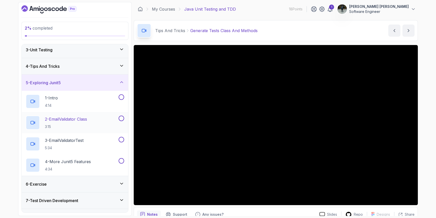
click at [106, 122] on div "2 - EmailValidator Class 3:15" at bounding box center [72, 122] width 92 height 14
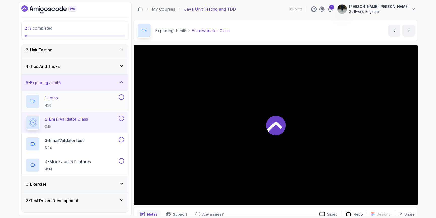
click at [106, 97] on div "1 - Intro 4:14" at bounding box center [72, 101] width 92 height 14
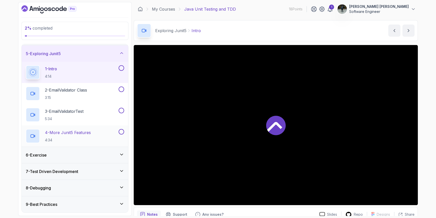
scroll to position [81, 0]
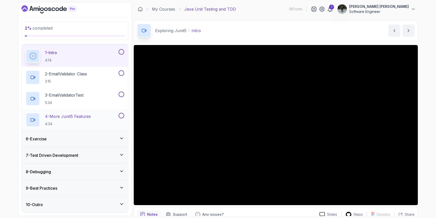
click at [89, 158] on div "7 - Test Driven Development" at bounding box center [75, 155] width 99 height 6
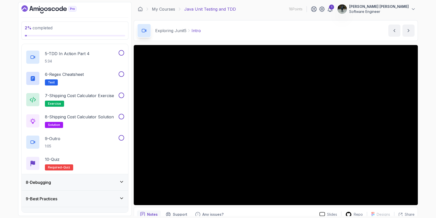
scroll to position [208, 0]
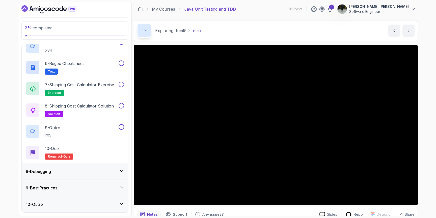
click at [80, 168] on div "8 - Debugging" at bounding box center [75, 171] width 99 height 6
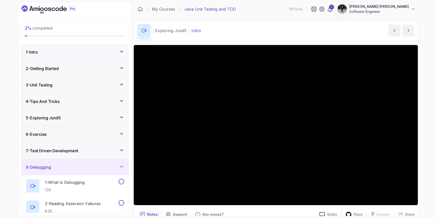
scroll to position [0, 0]
